Goal: Task Accomplishment & Management: Complete application form

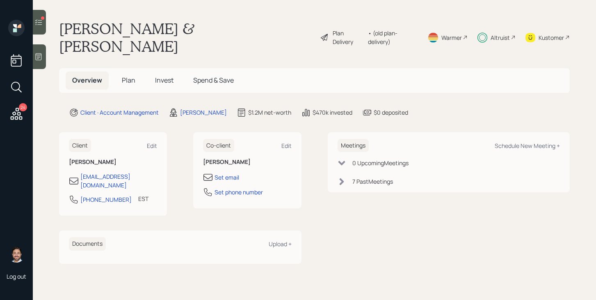
click at [155, 75] on span "Invest" at bounding box center [164, 79] width 18 height 9
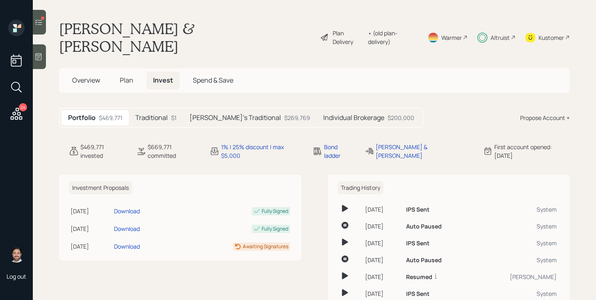
click at [340, 114] on h5 "Individual Brokerage" at bounding box center [353, 118] width 61 height 8
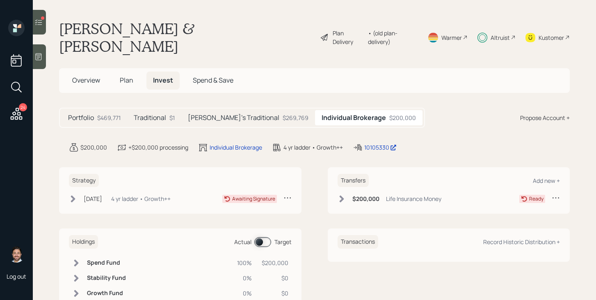
click at [226, 114] on h5 "Kathleen's Traditional" at bounding box center [233, 118] width 91 height 8
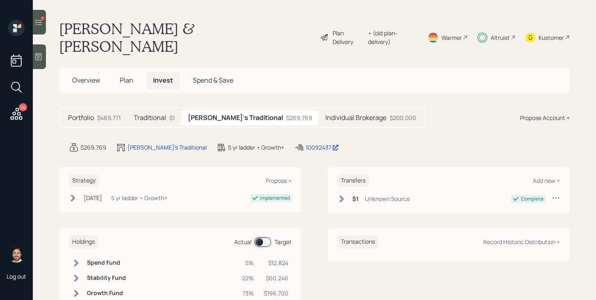
click at [345, 114] on h5 "Individual Brokerage" at bounding box center [355, 118] width 61 height 8
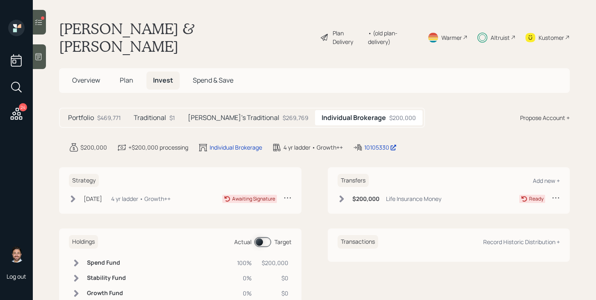
click at [94, 75] on span "Overview" at bounding box center [86, 79] width 28 height 9
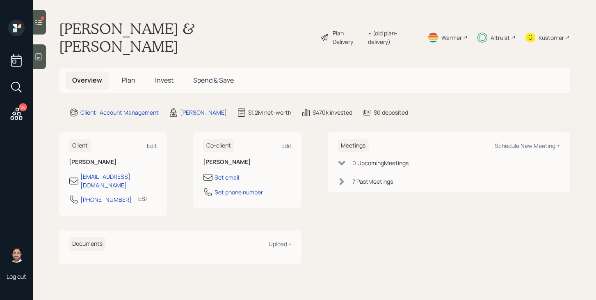
click at [39, 27] on div at bounding box center [39, 22] width 13 height 25
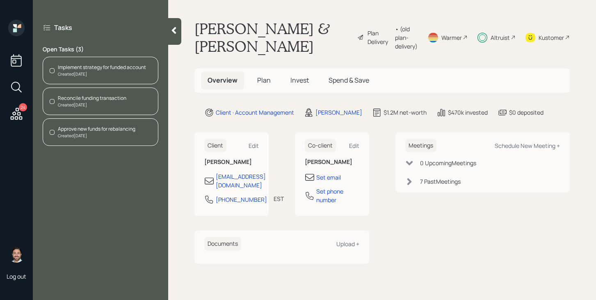
click at [110, 103] on div "Created Today" at bounding box center [92, 105] width 69 height 6
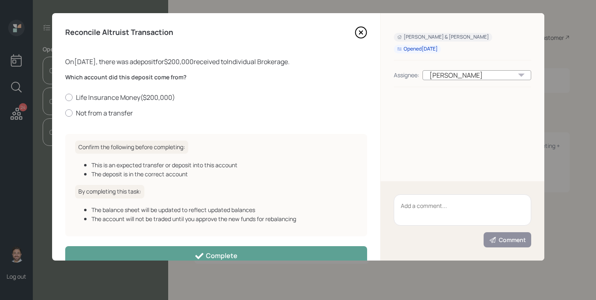
scroll to position [18, 0]
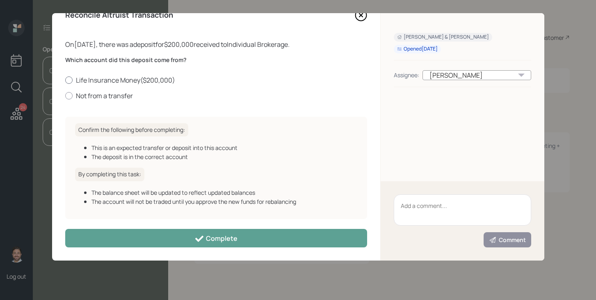
click at [120, 80] on label "Life Insurance Money ( $200,000 )" at bounding box center [216, 79] width 302 height 9
click at [65, 80] on input "Life Insurance Money ( $200,000 )" at bounding box center [65, 80] width 0 height 0
radio input "true"
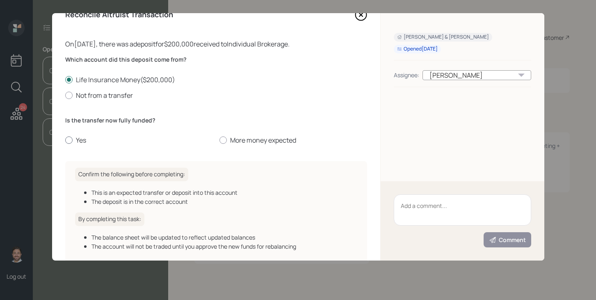
click at [82, 141] on label "Yes" at bounding box center [139, 139] width 148 height 9
click at [65, 140] on input "Yes" at bounding box center [65, 140] width 0 height 0
radio input "true"
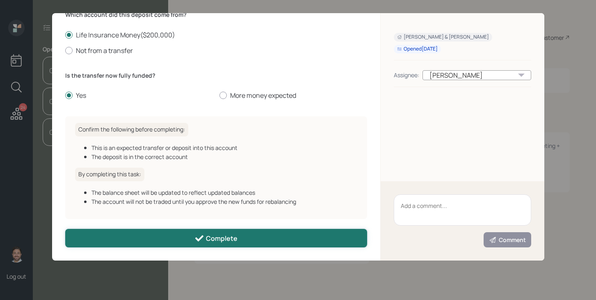
click at [185, 241] on button "Complete" at bounding box center [216, 238] width 302 height 18
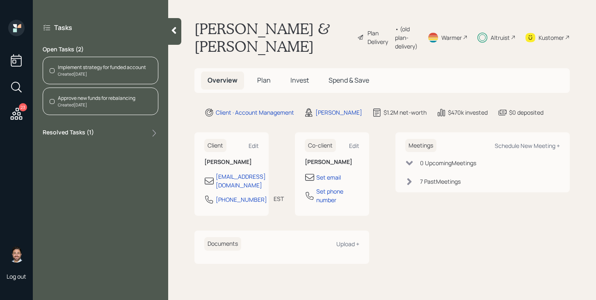
click at [177, 32] on icon at bounding box center [174, 30] width 8 height 8
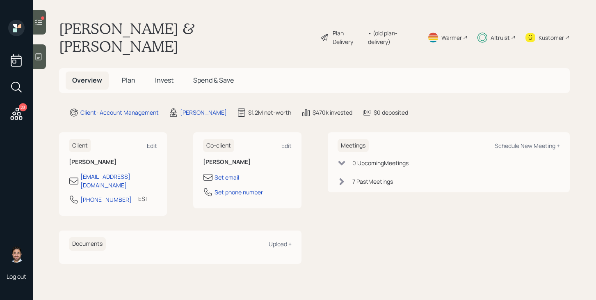
click at [13, 117] on icon at bounding box center [17, 113] width 12 height 12
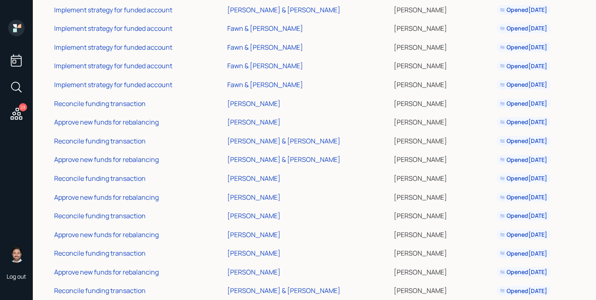
scroll to position [226, 0]
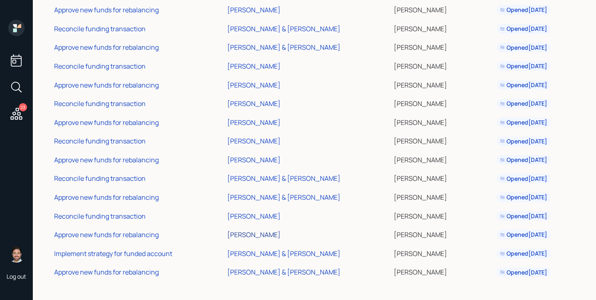
click at [273, 236] on div "[PERSON_NAME]" at bounding box center [253, 234] width 53 height 9
